Goal: Transaction & Acquisition: Purchase product/service

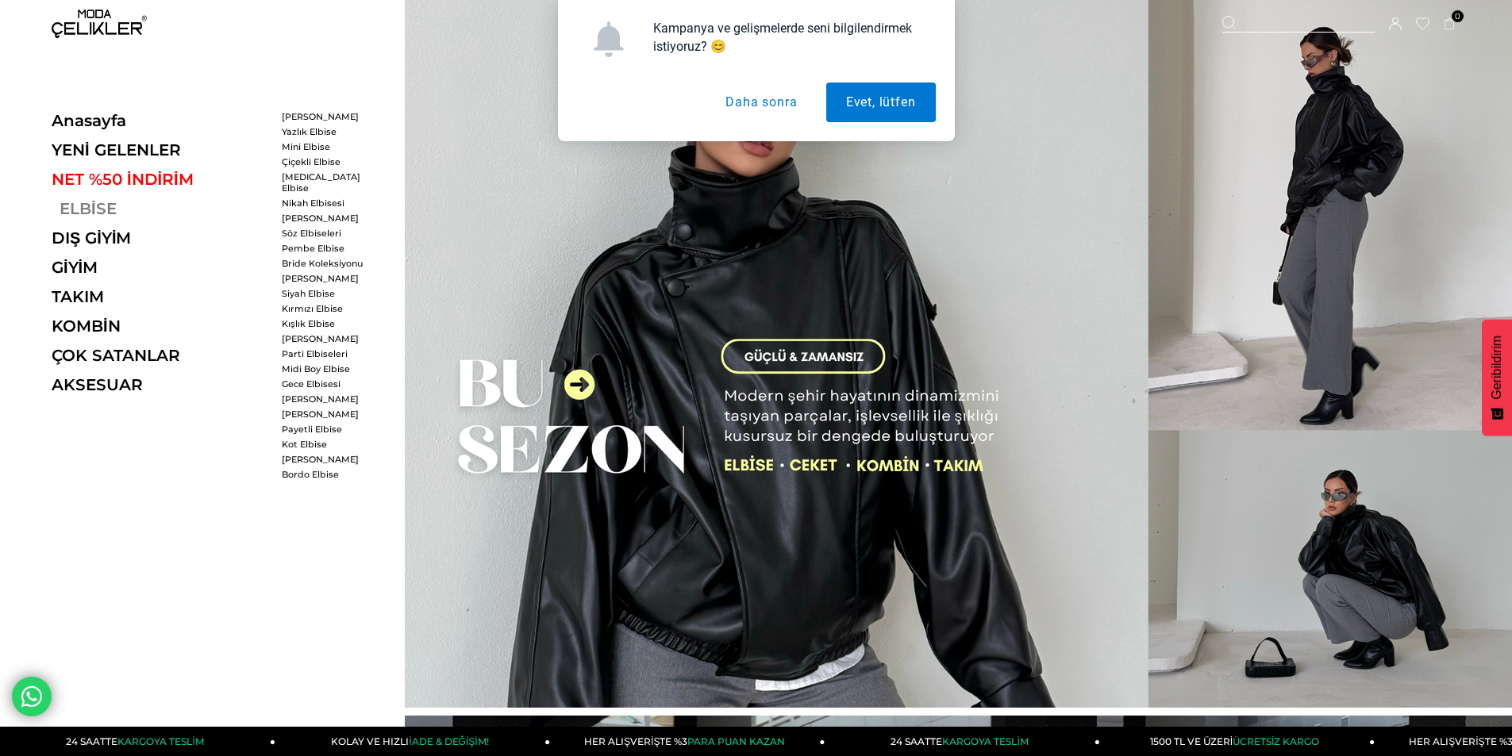
click at [79, 207] on link "ELBİSE" at bounding box center [161, 208] width 218 height 19
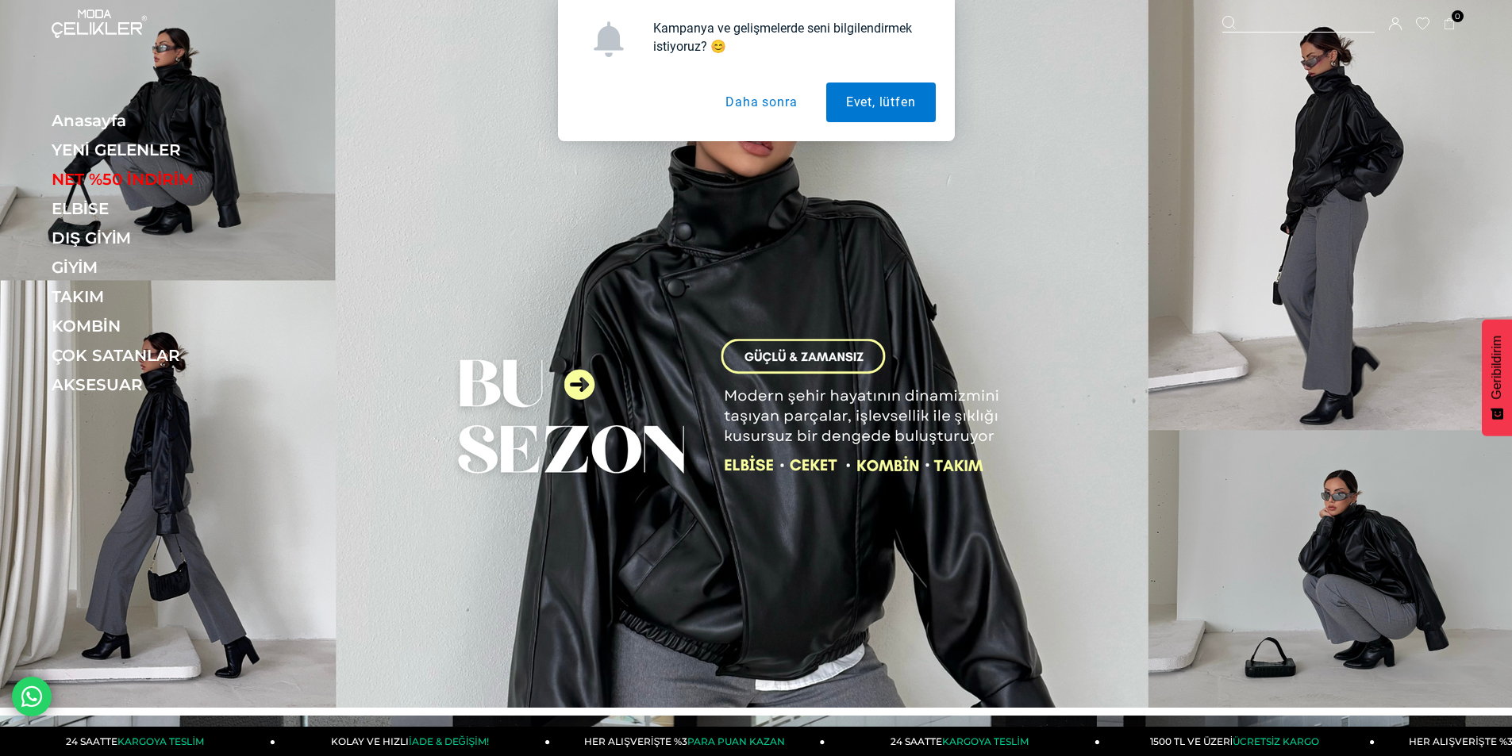
click at [752, 96] on button "Daha sonra" at bounding box center [761, 103] width 111 height 40
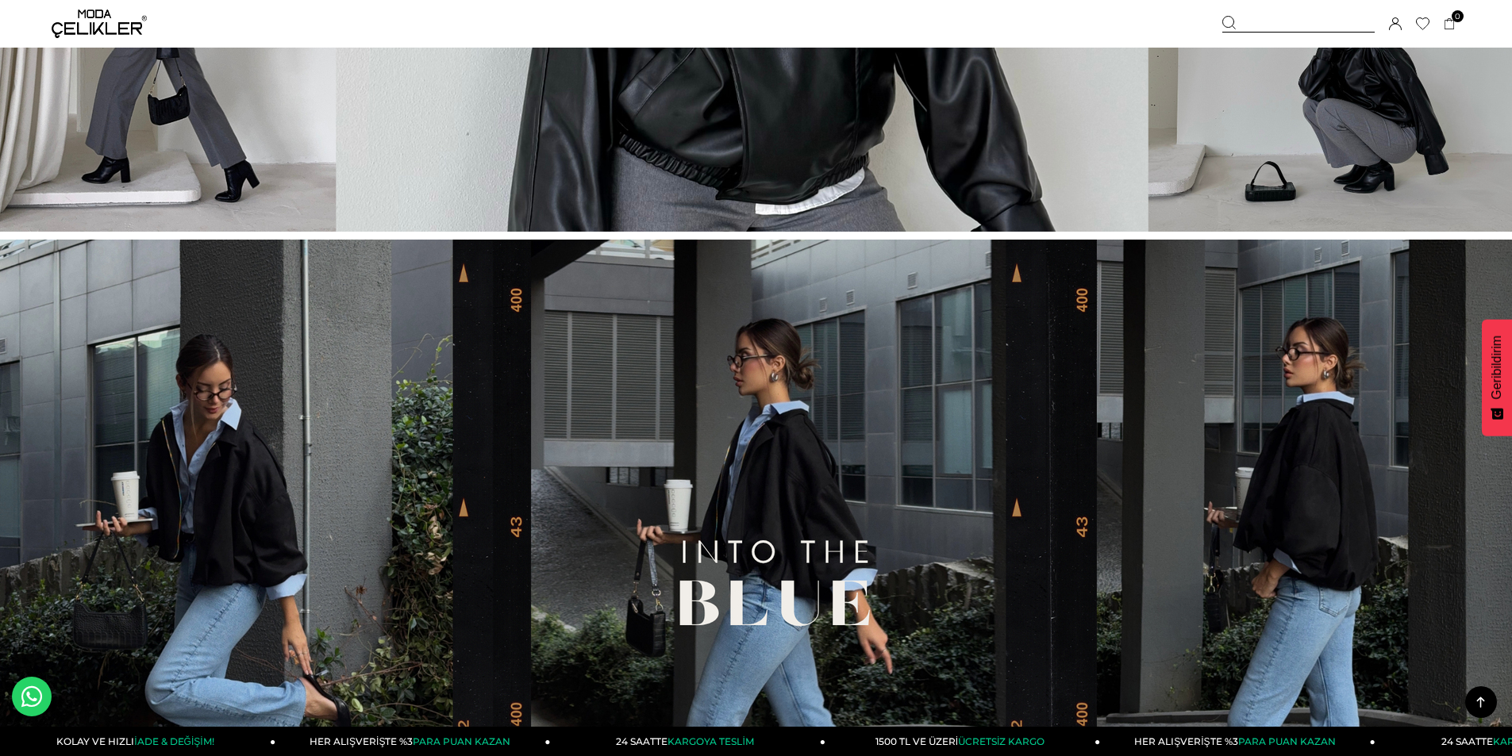
scroll to position [681, 0]
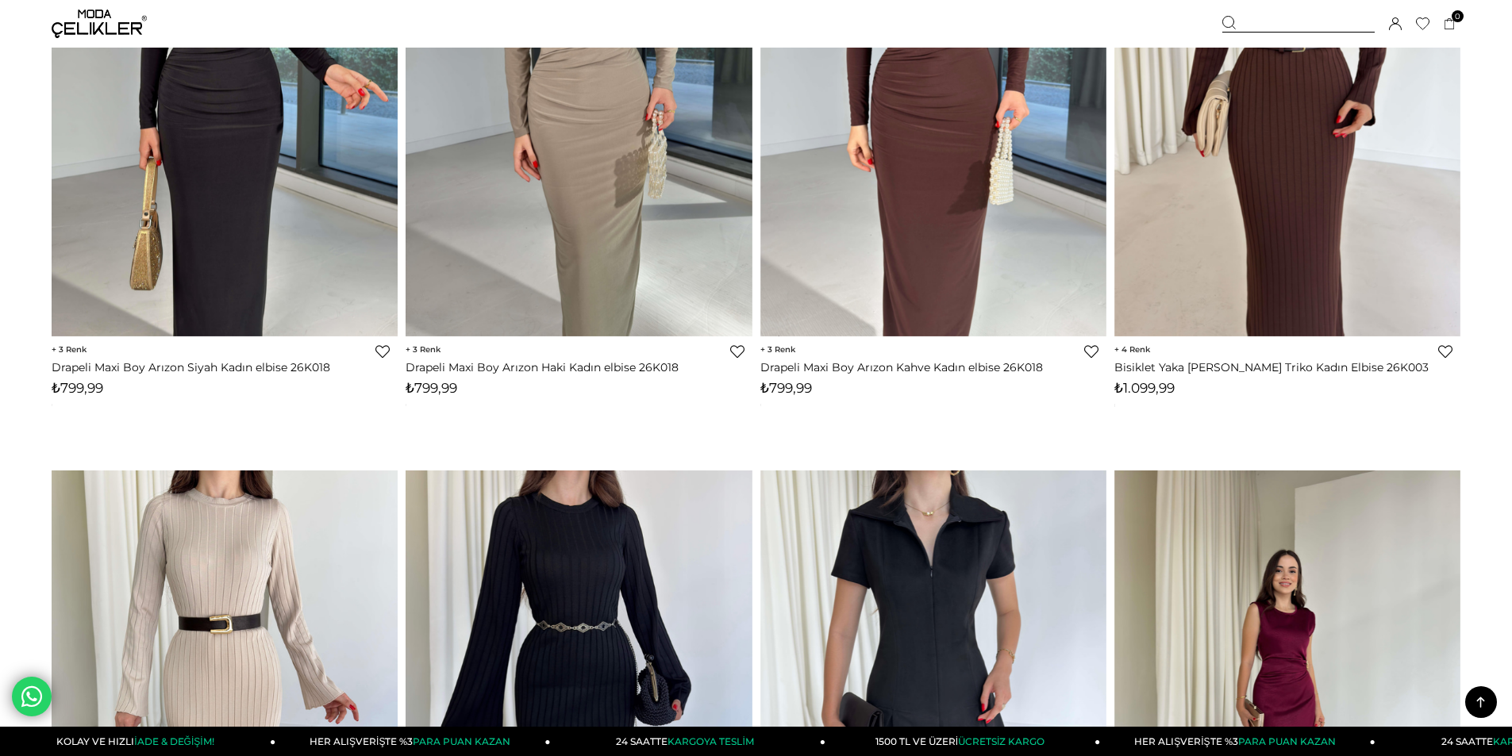
scroll to position [10398, 0]
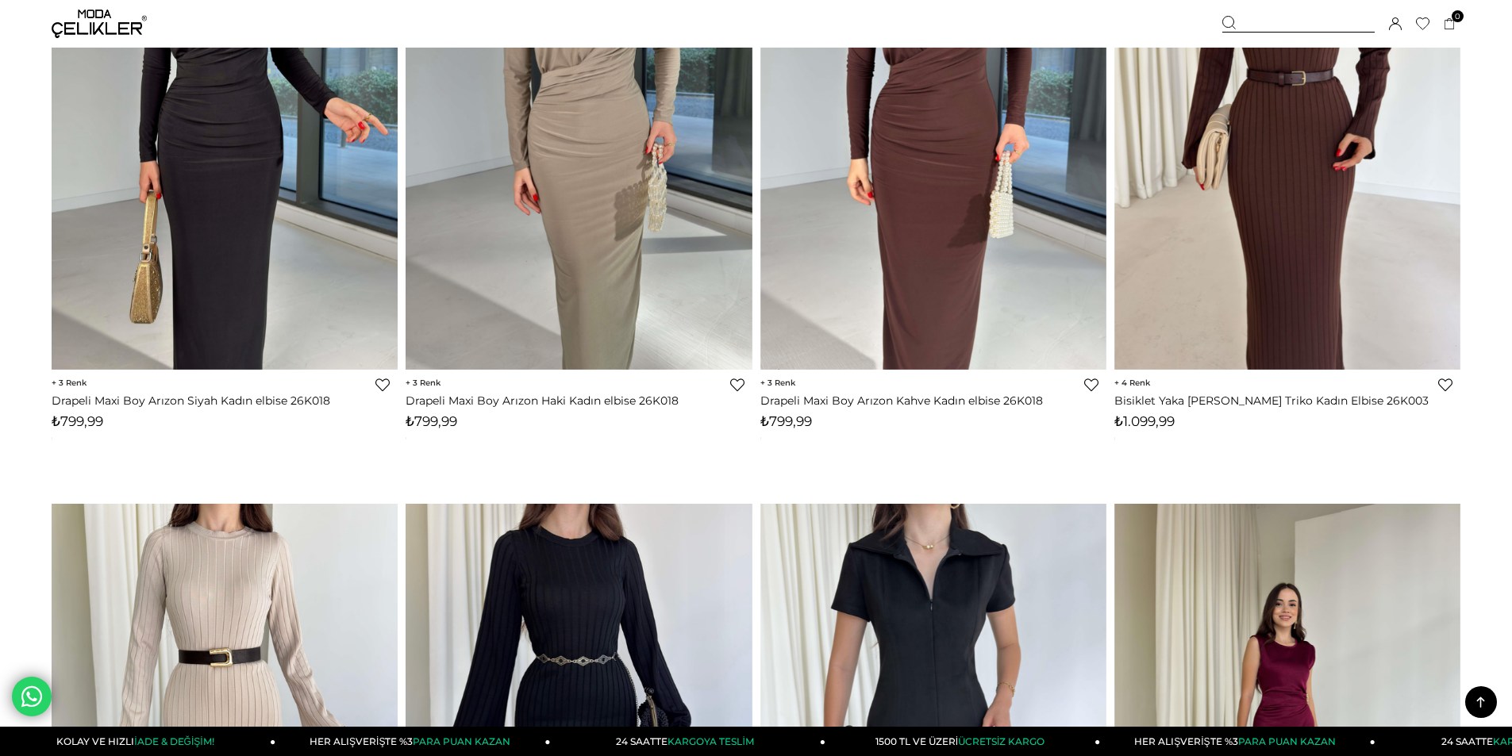
click at [1480, 707] on icon at bounding box center [1481, 703] width 20 height 20
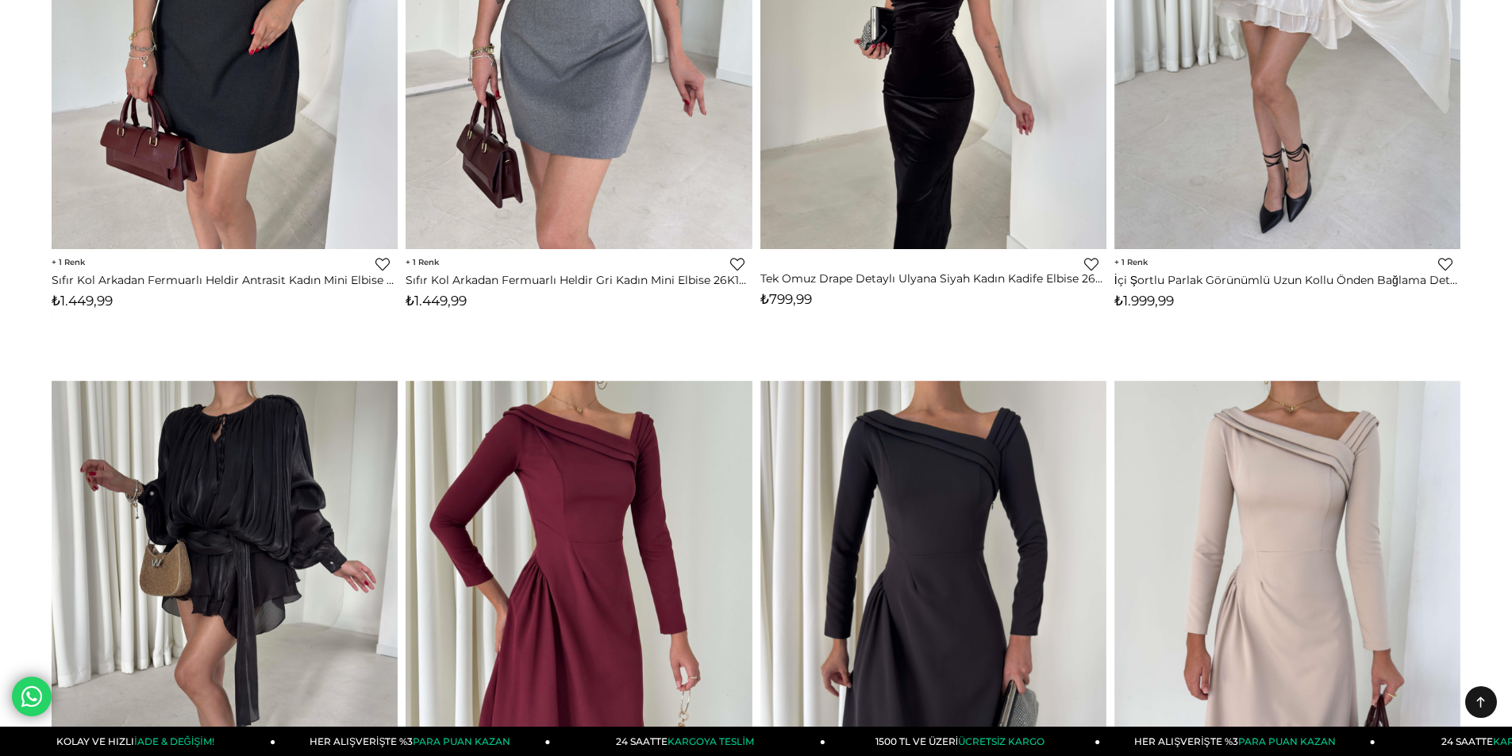
scroll to position [0, 0]
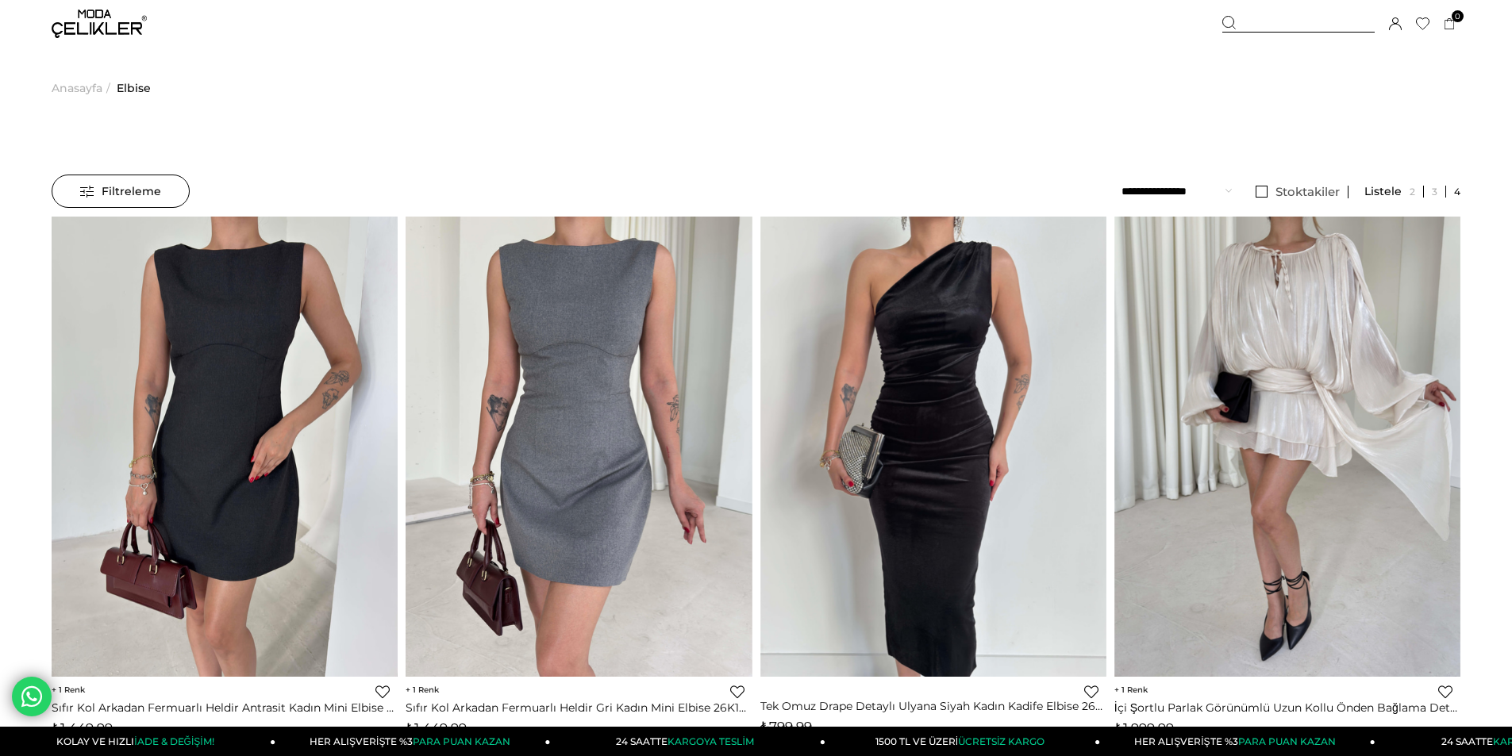
click at [148, 197] on span "Filtreleme" at bounding box center [120, 191] width 81 height 32
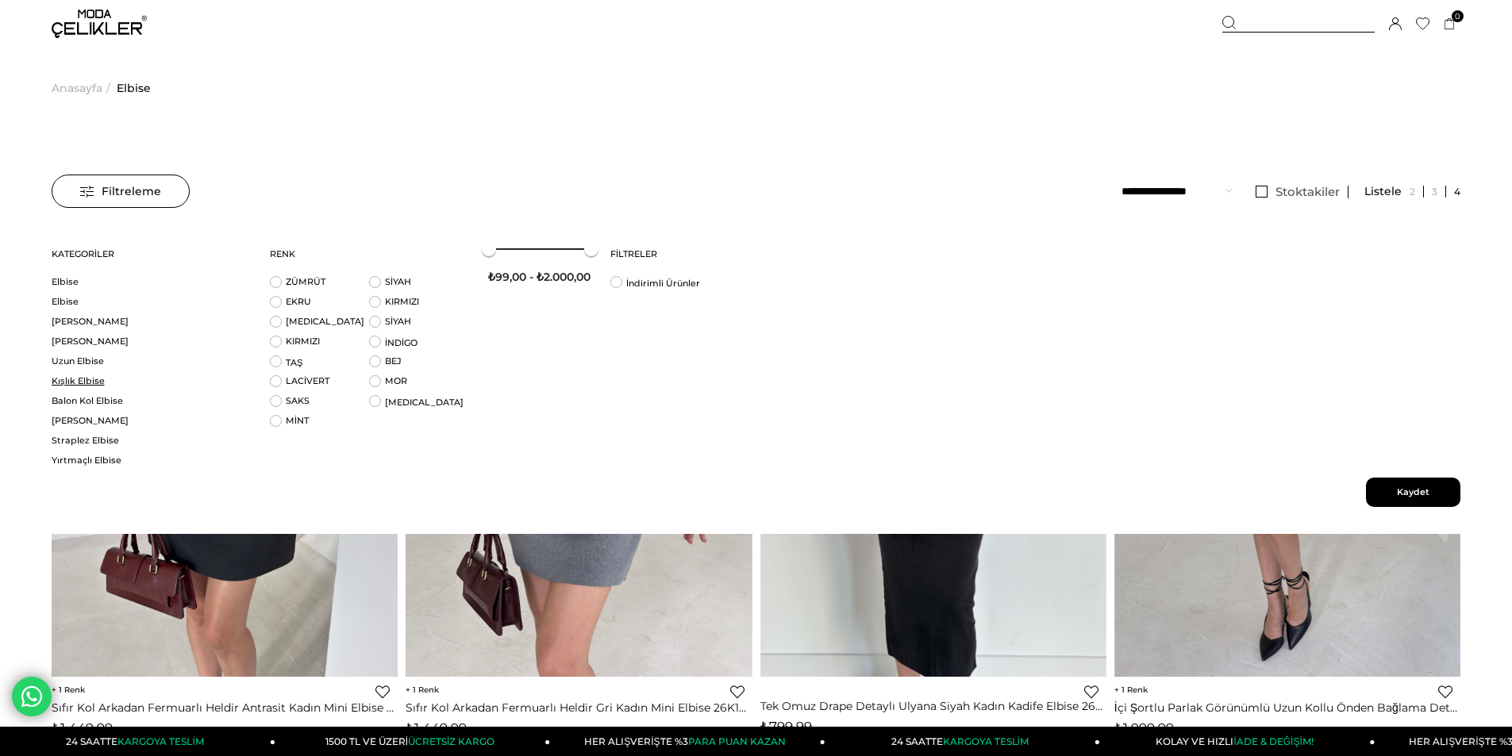
click at [62, 376] on link "Kışlık Elbise" at bounding box center [151, 381] width 198 height 12
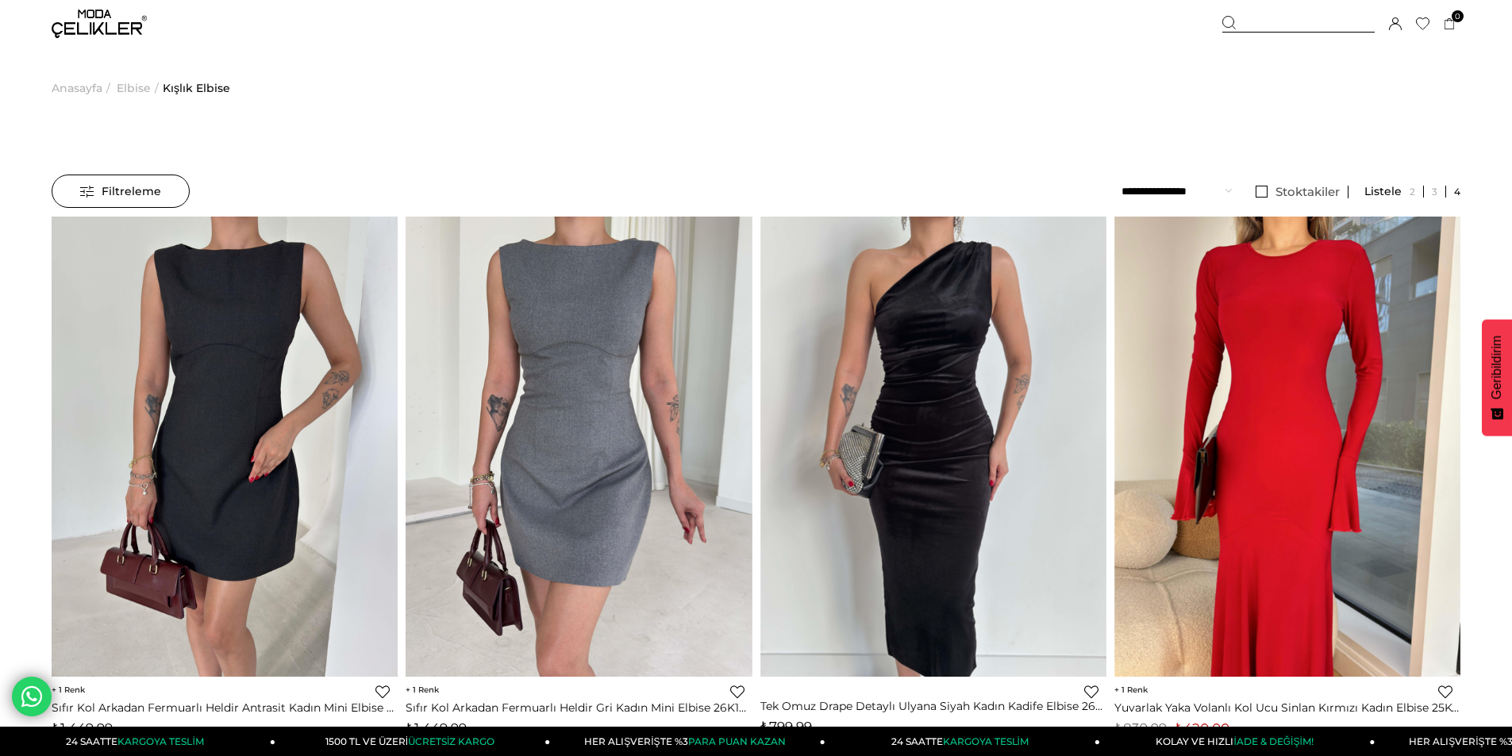
click at [1326, 16] on div at bounding box center [1298, 24] width 152 height 17
type input "**********"
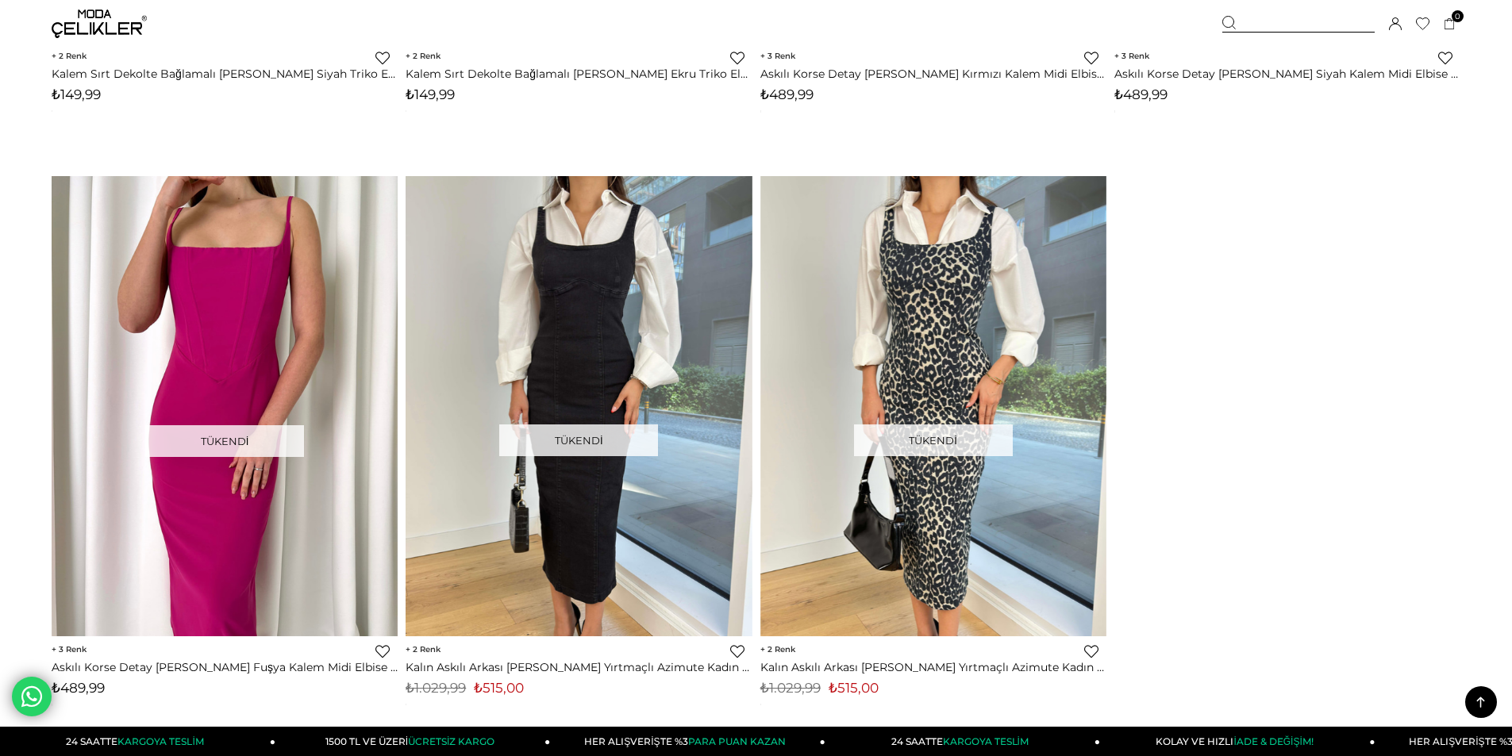
scroll to position [8493, 0]
